Goal: Information Seeking & Learning: Learn about a topic

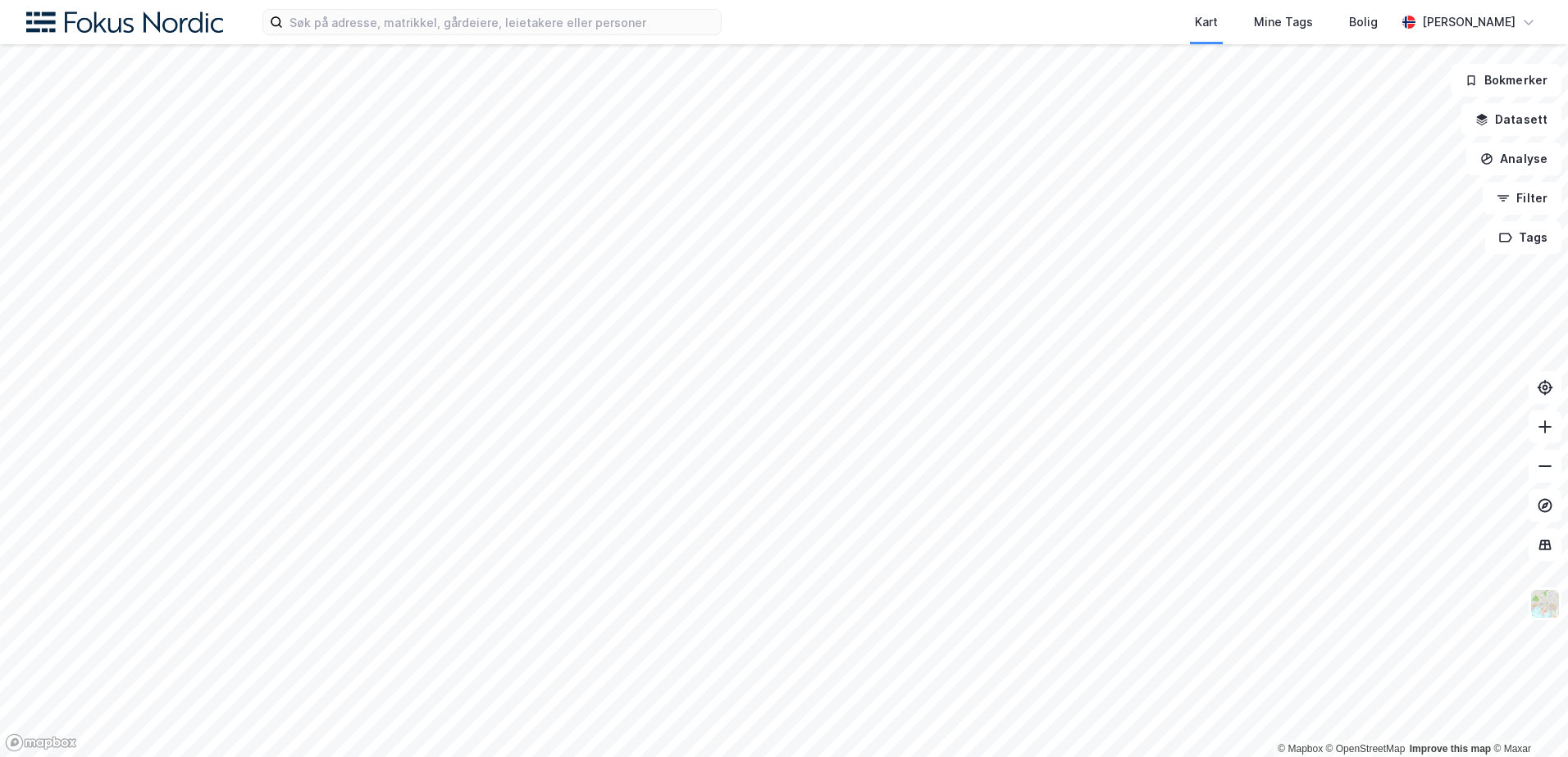
click at [520, 5] on div "Kart Mine Tags Bolig [PERSON_NAME]" at bounding box center [784, 22] width 1568 height 44
click at [518, 14] on input at bounding box center [501, 22] width 438 height 24
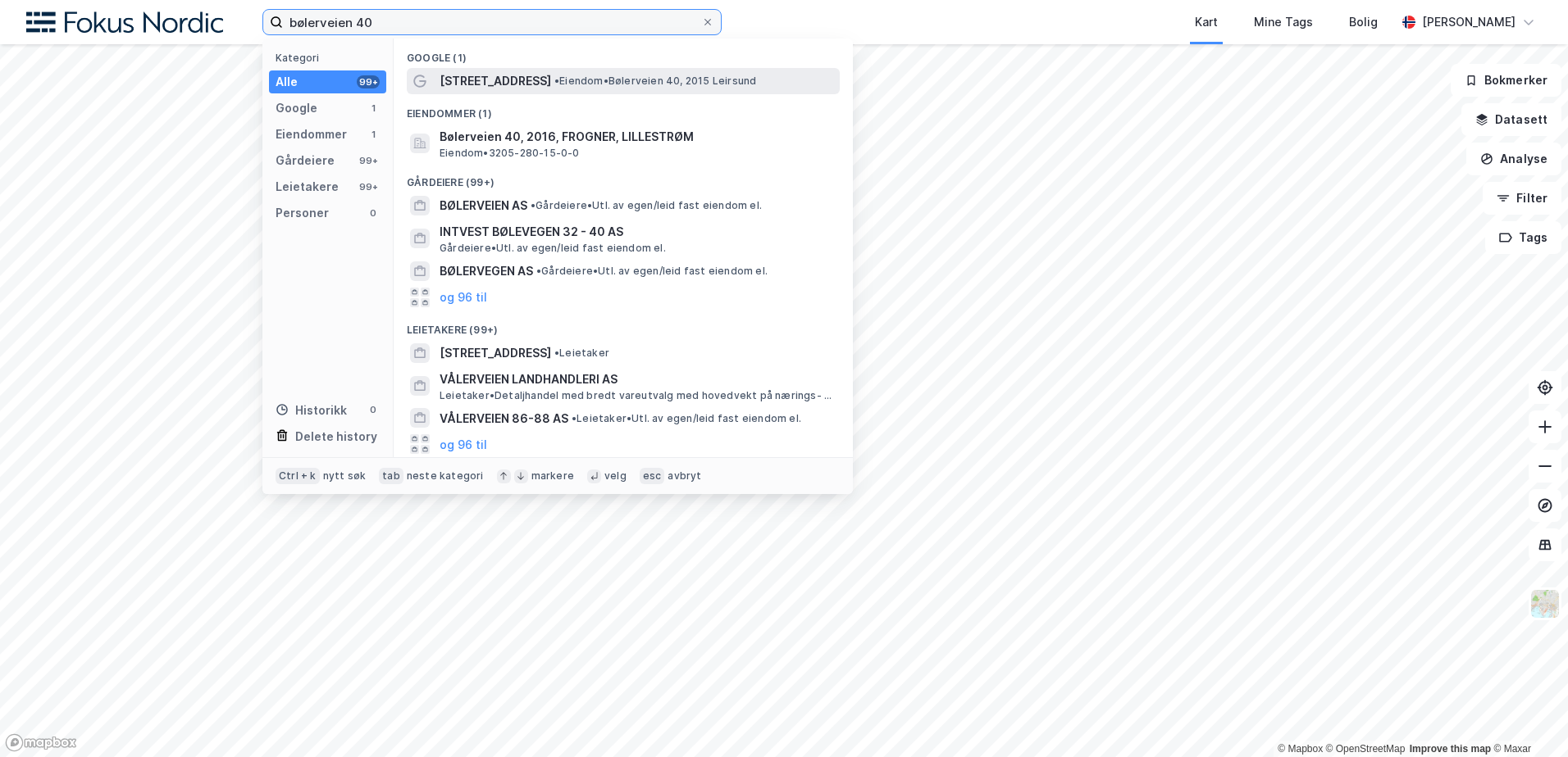
type input "bølerveien 40"
click at [509, 75] on span "[STREET_ADDRESS]" at bounding box center [495, 81] width 111 height 20
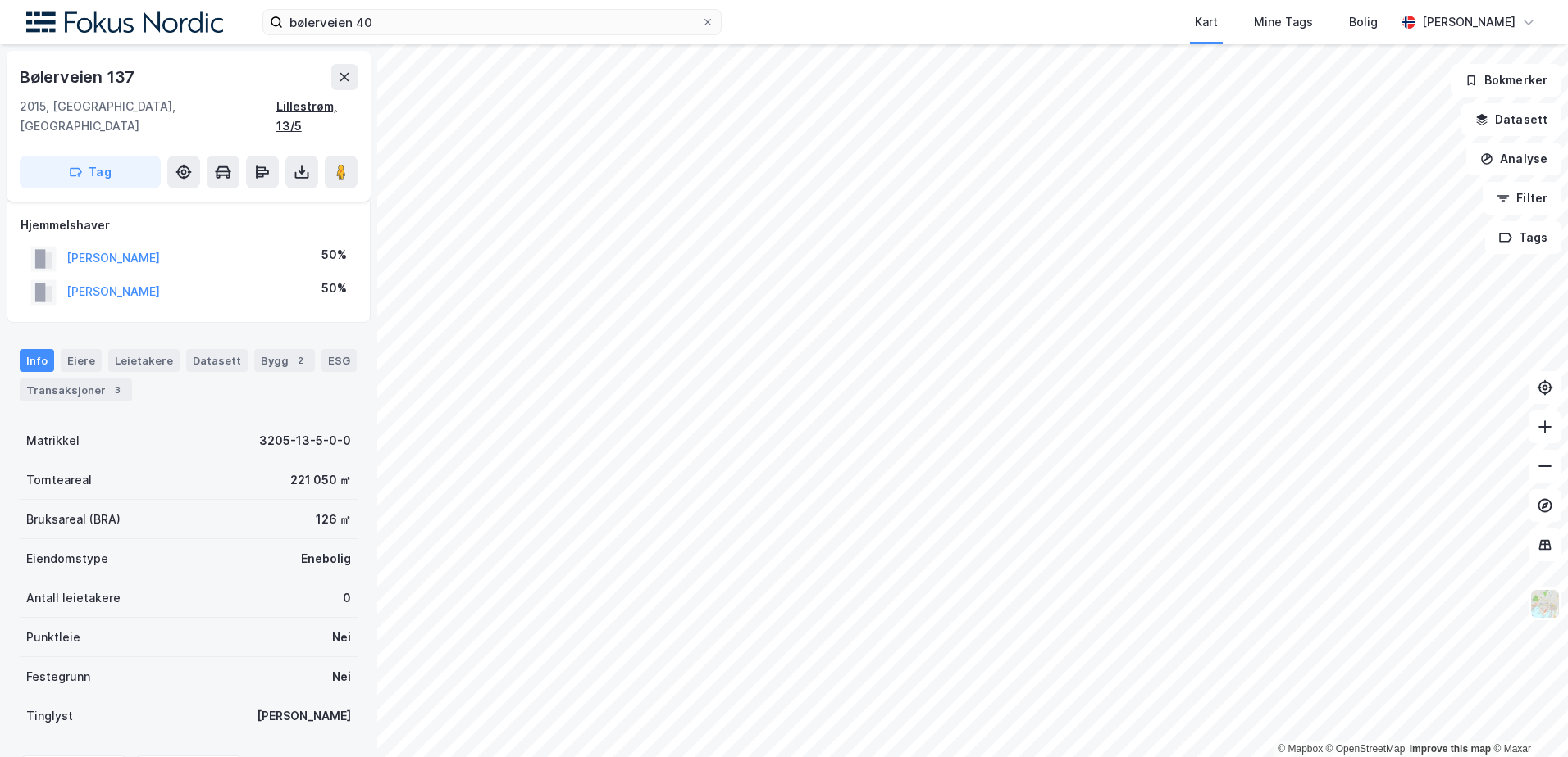
scroll to position [82, 0]
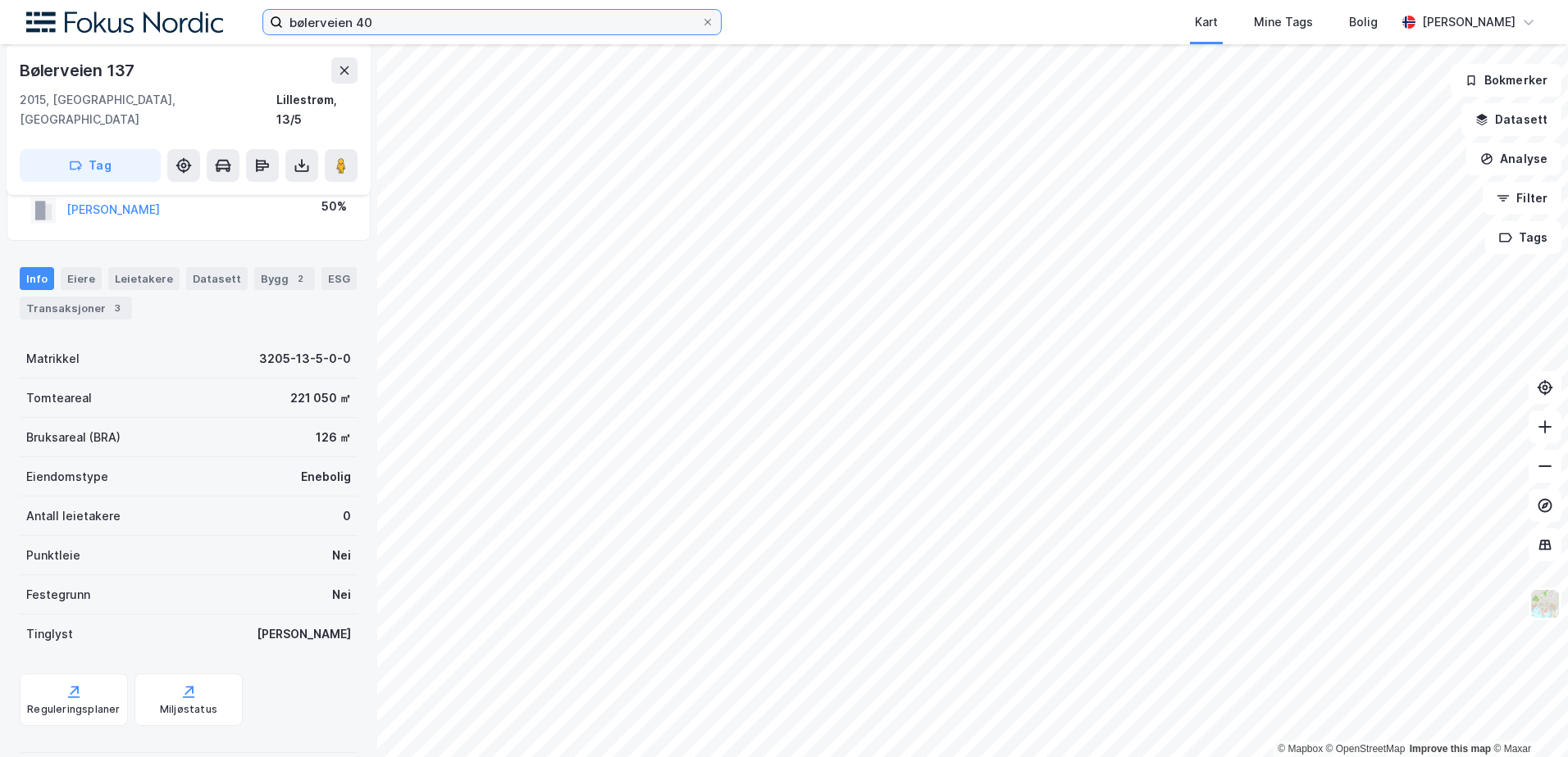
click at [376, 22] on input "bølerveien 40" at bounding box center [492, 22] width 418 height 24
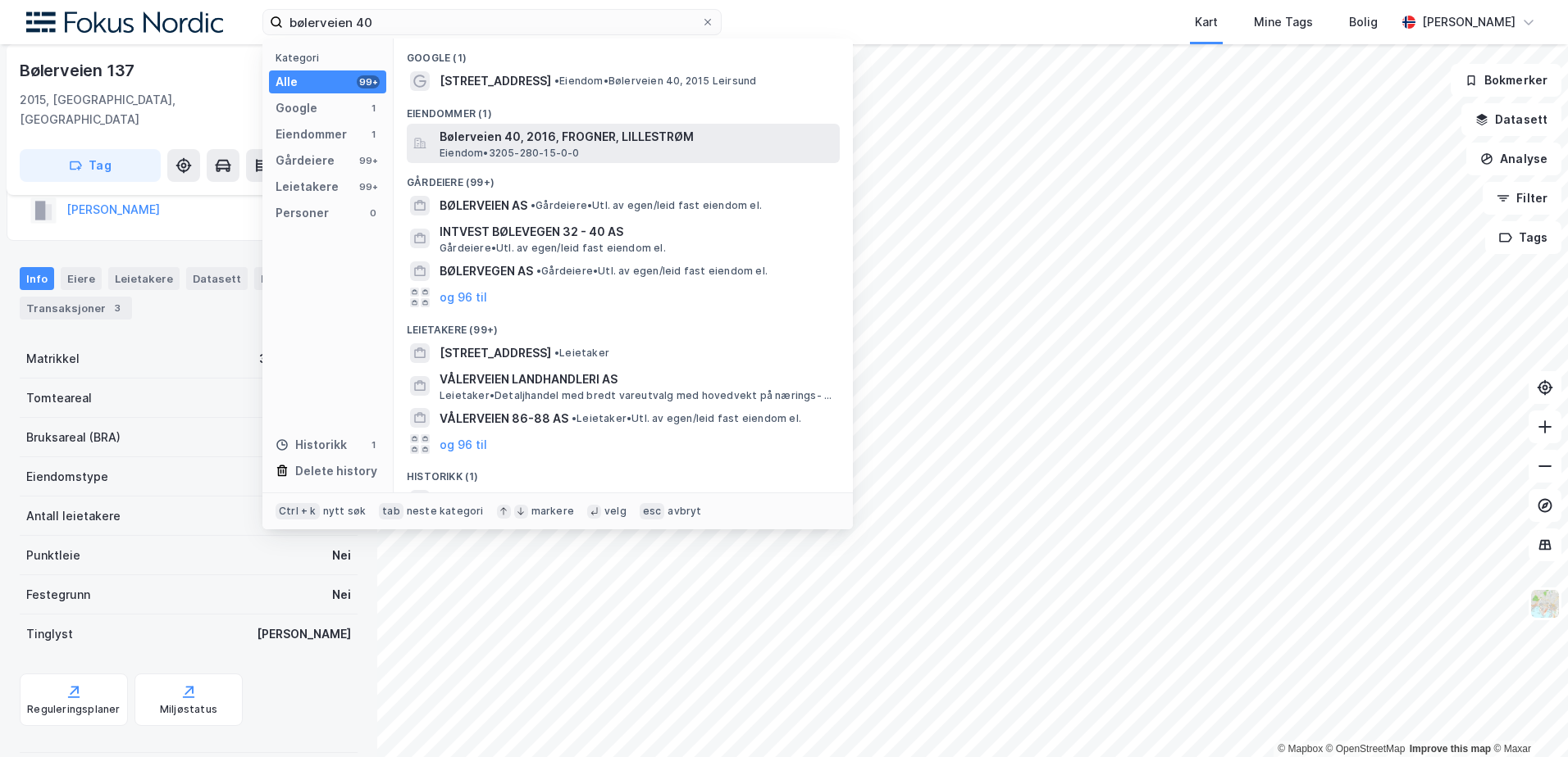
click at [584, 148] on div "Bølerveien 40, 2016, FROGNER, LILLESTRØM Eiendom • 3205-280-15-0-0" at bounding box center [638, 143] width 397 height 33
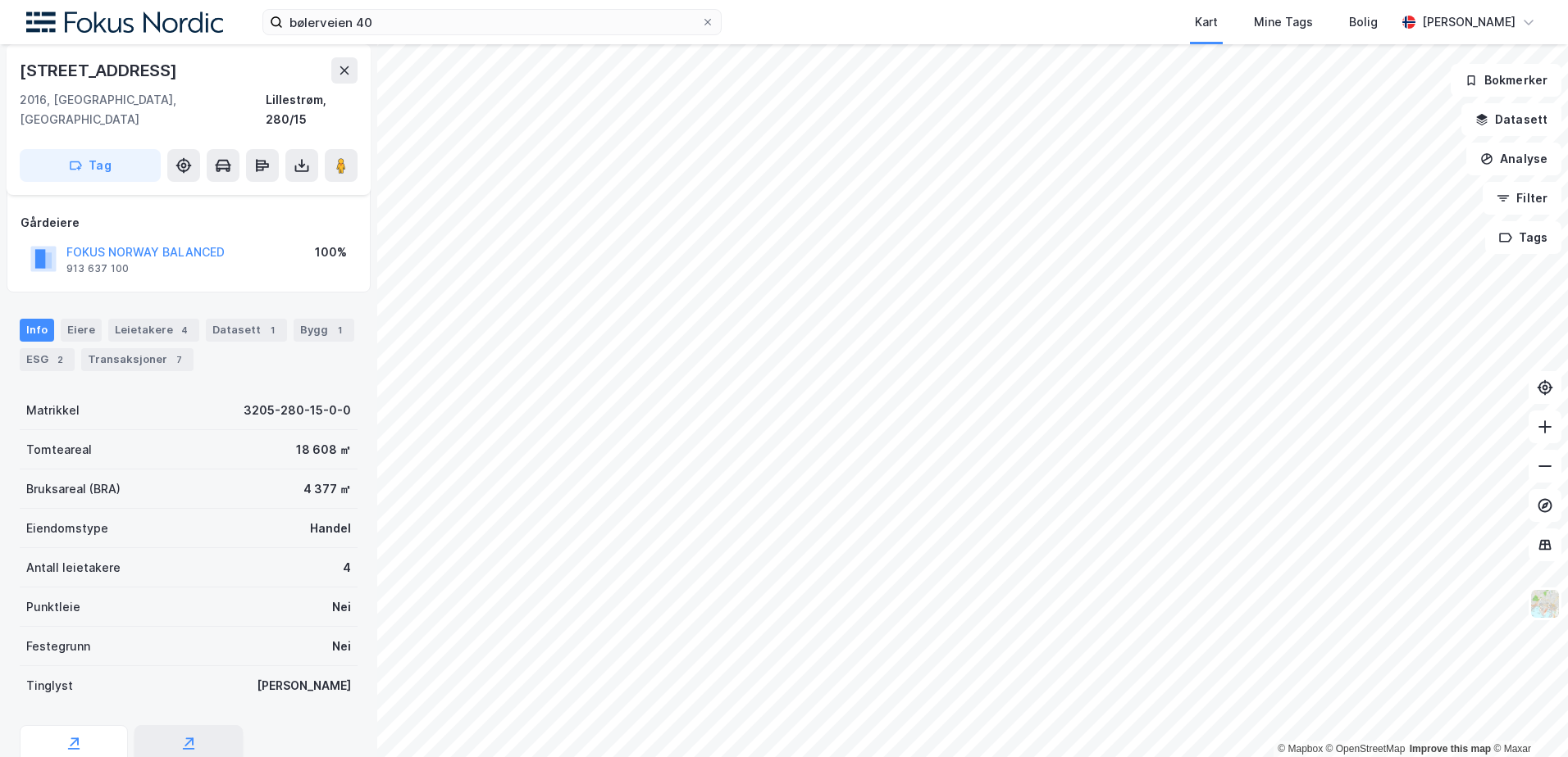
scroll to position [53, 0]
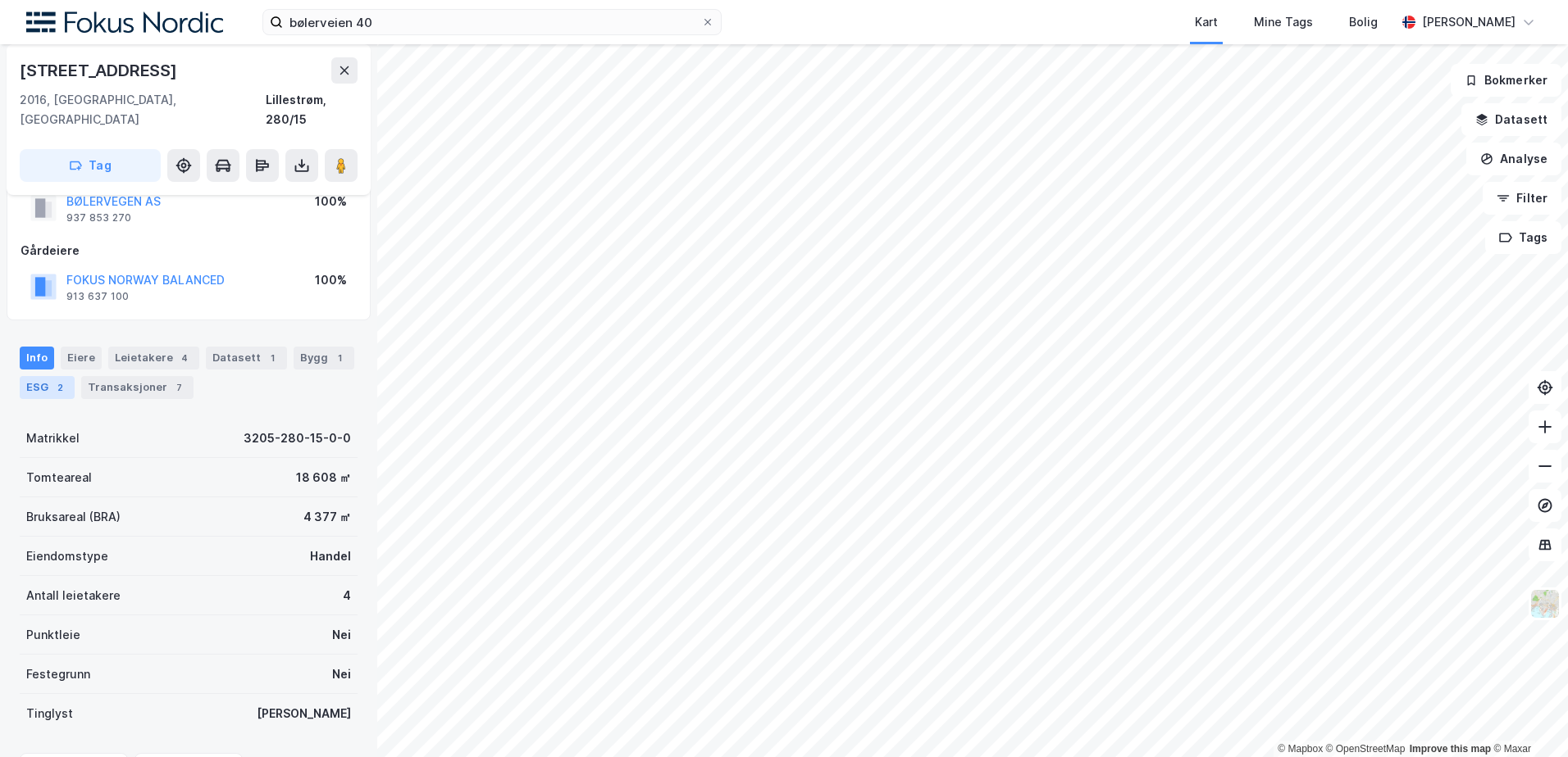
click at [51, 380] on div "2" at bounding box center [59, 388] width 16 height 16
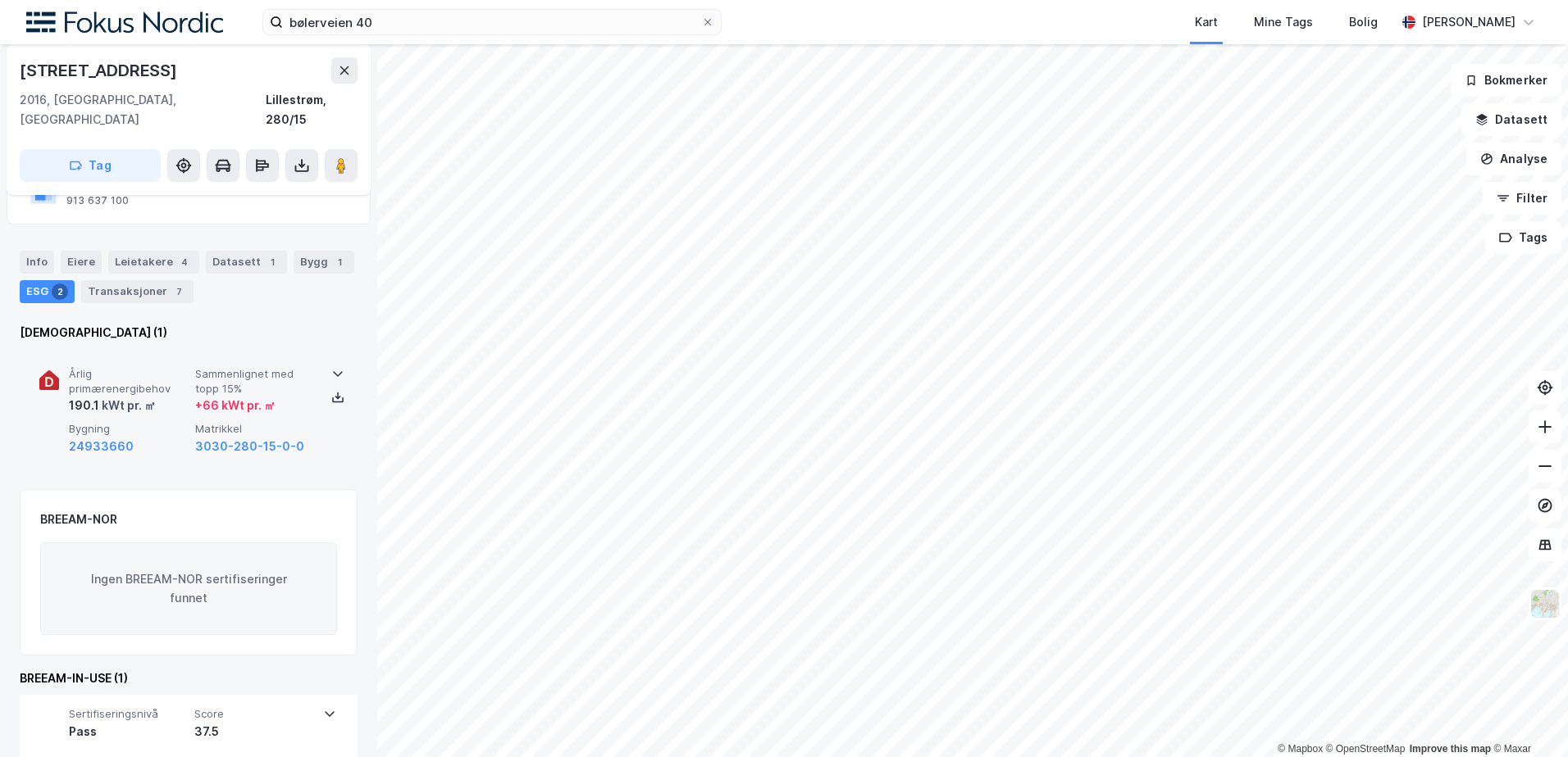
scroll to position [154, 0]
